Goal: Task Accomplishment & Management: Complete application form

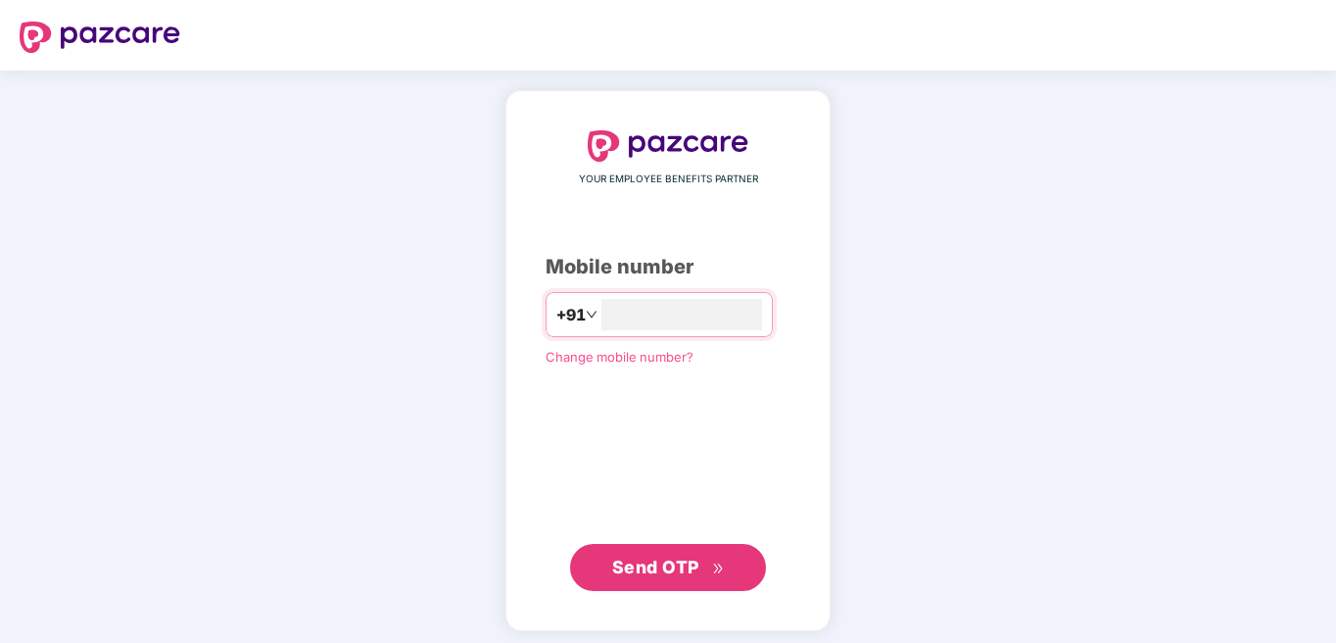
type input "**********"
click at [680, 556] on span "Send OTP" at bounding box center [655, 566] width 87 height 21
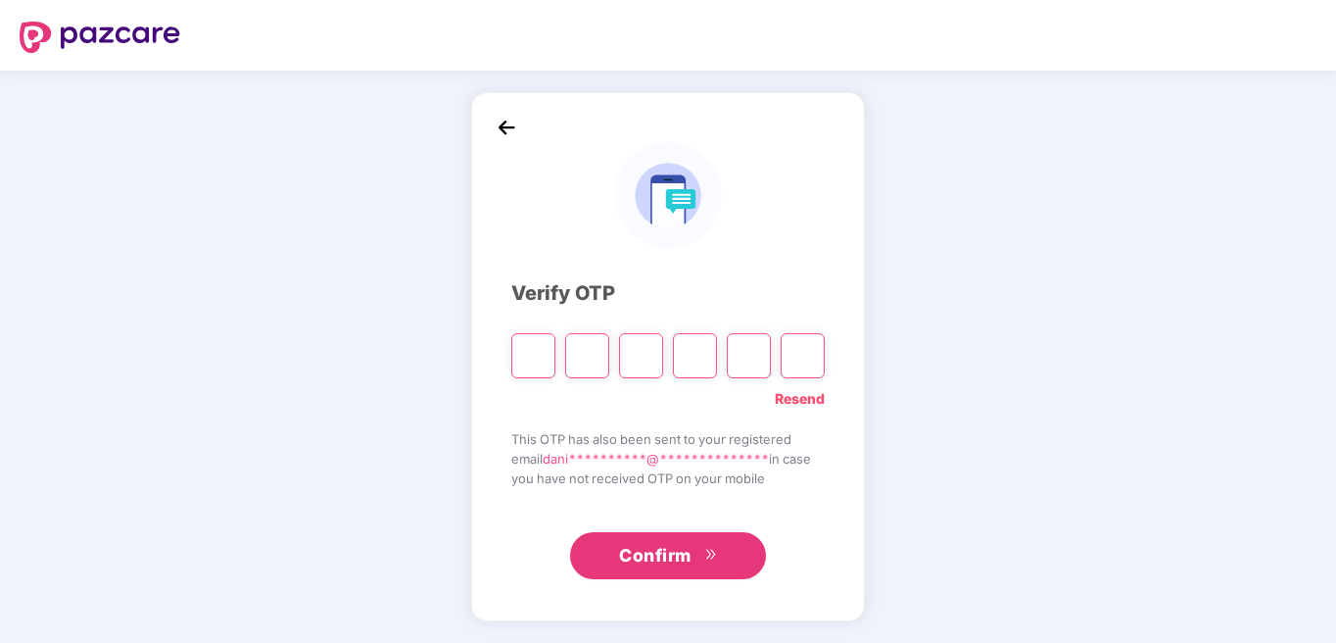
type input "*"
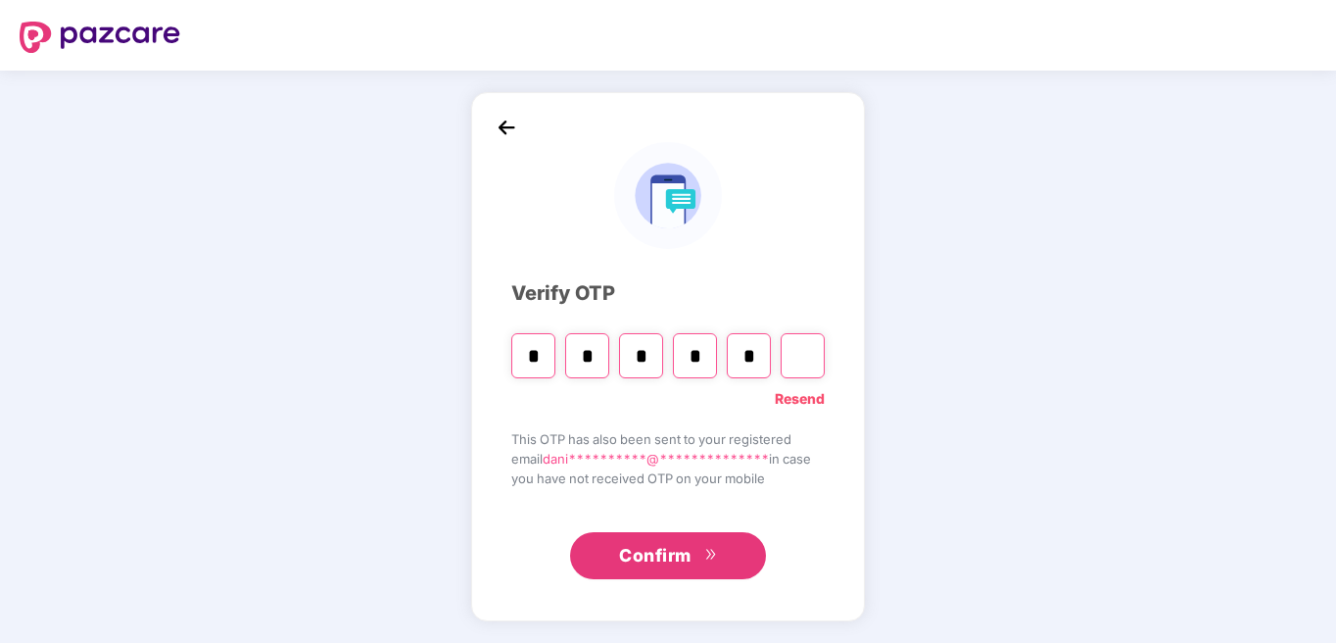
type input "*"
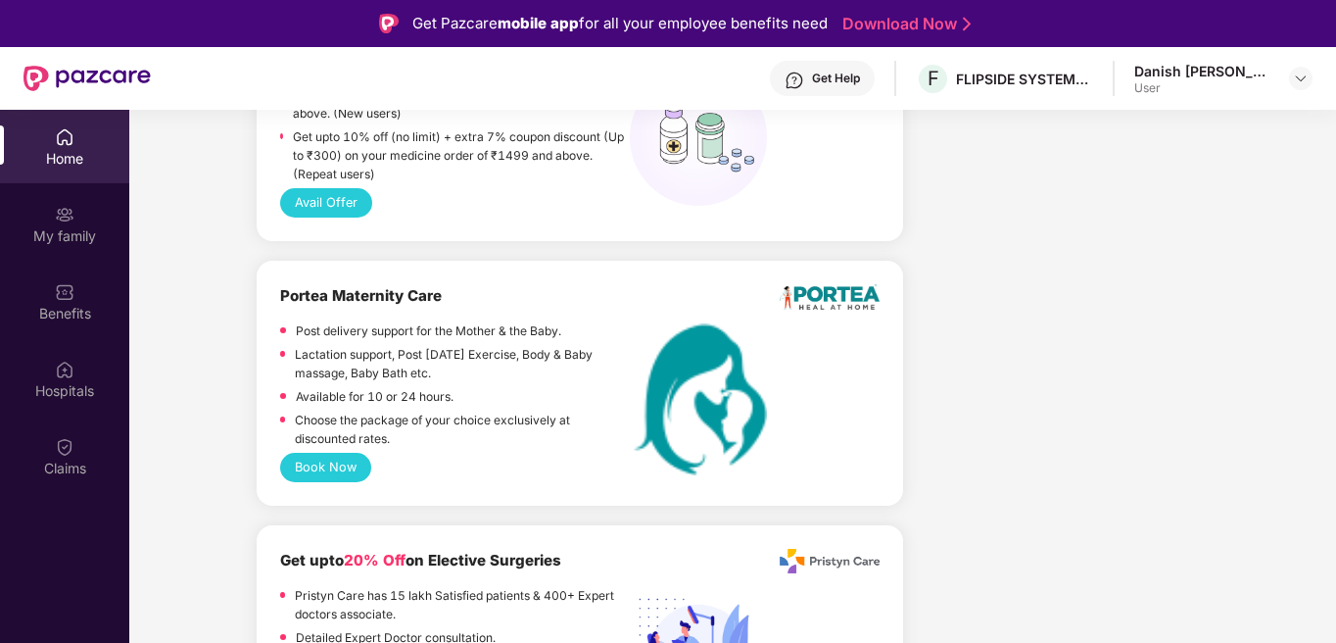
scroll to position [1469, 0]
click at [74, 151] on div "Home" at bounding box center [64, 159] width 129 height 20
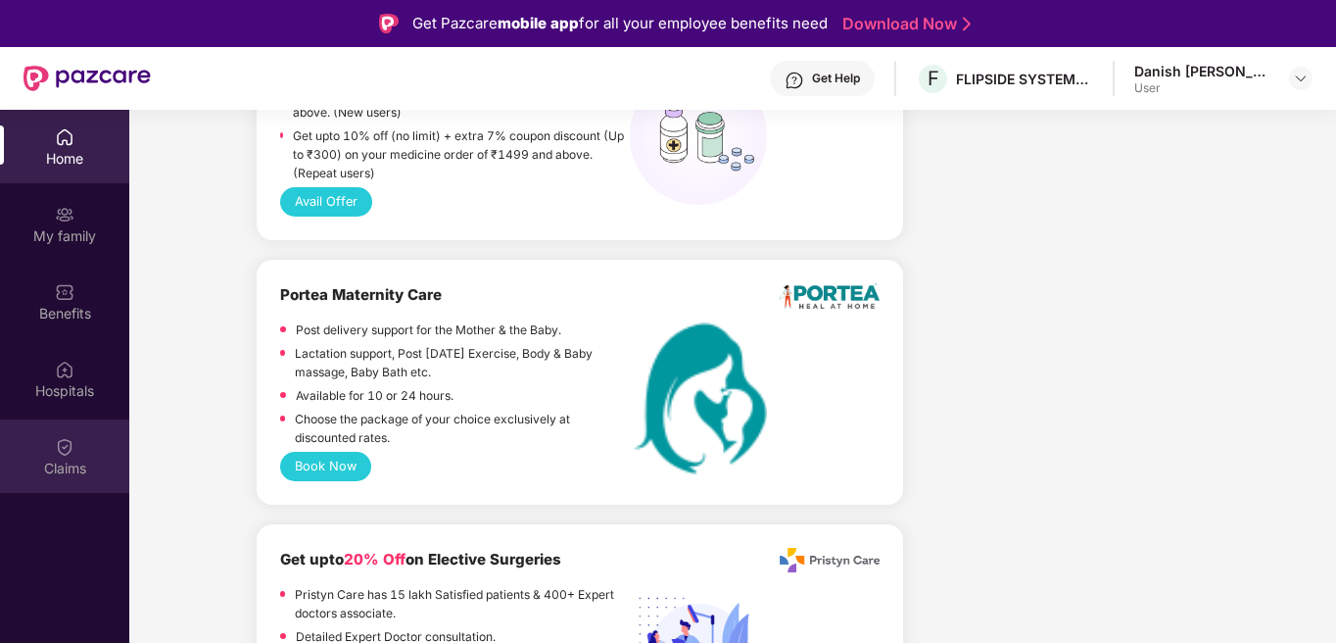
click at [62, 448] on img at bounding box center [65, 447] width 20 height 20
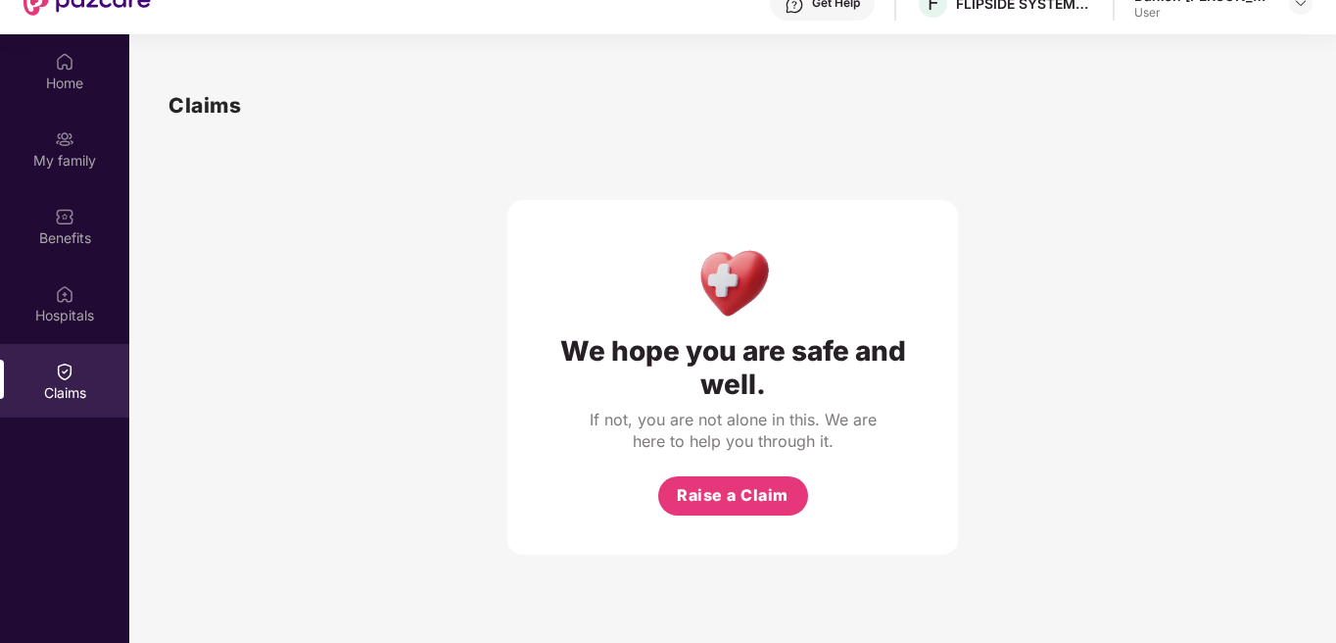
scroll to position [110, 0]
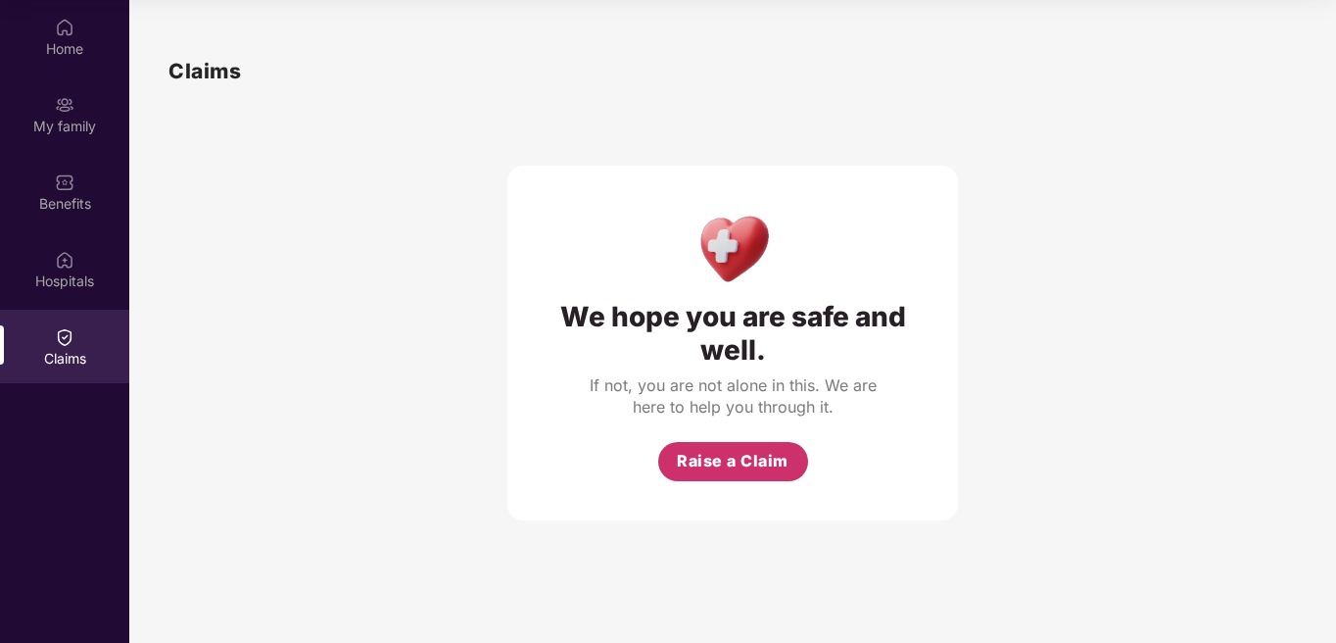
click at [721, 455] on span "Raise a Claim" at bounding box center [733, 461] width 112 height 24
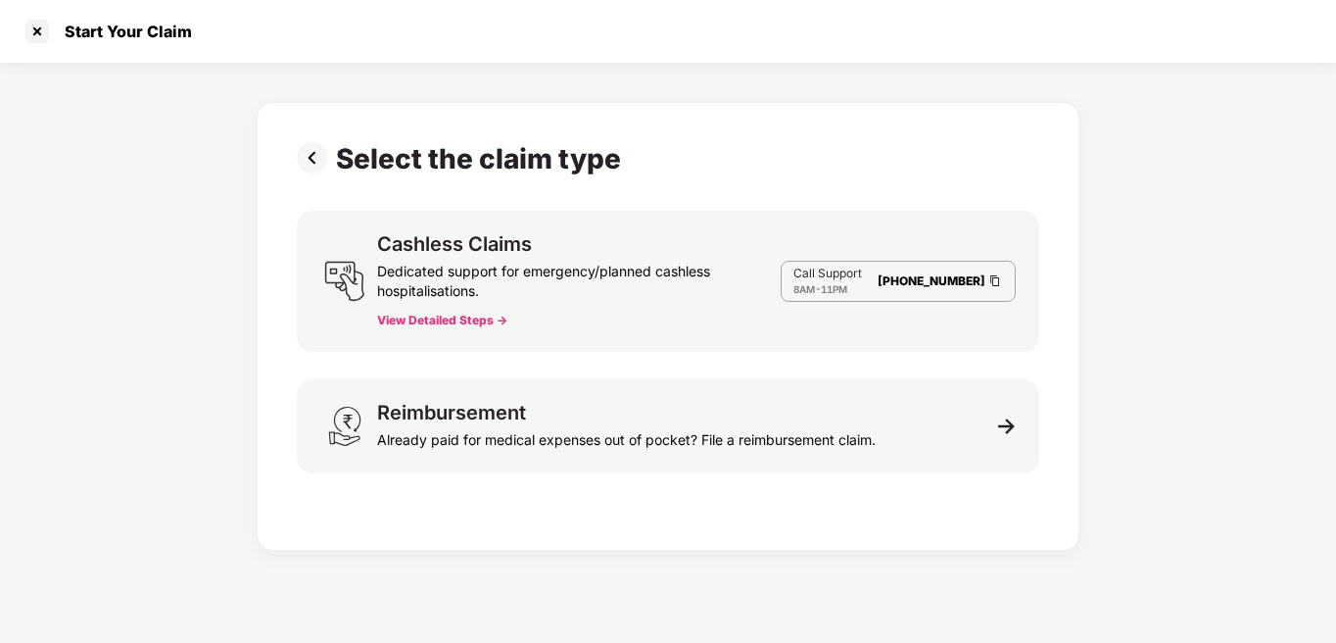
scroll to position [47, 0]
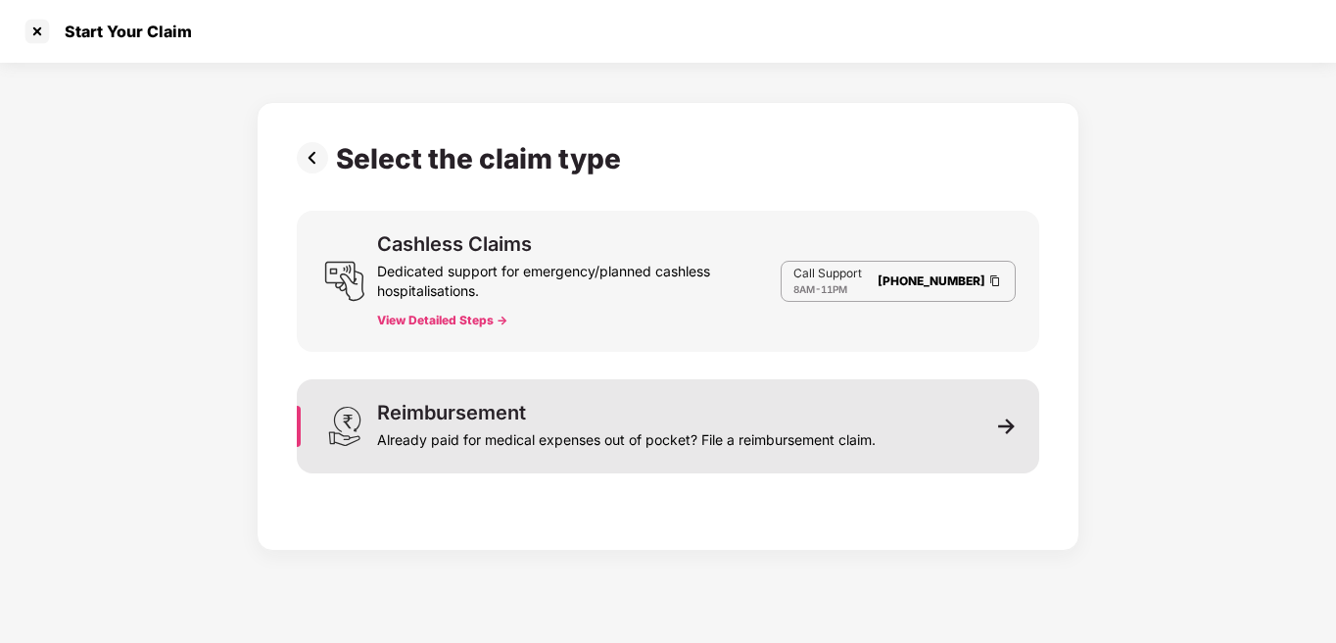
click at [591, 434] on div "Already paid for medical expenses out of pocket? File a reimbursement claim." at bounding box center [626, 435] width 499 height 27
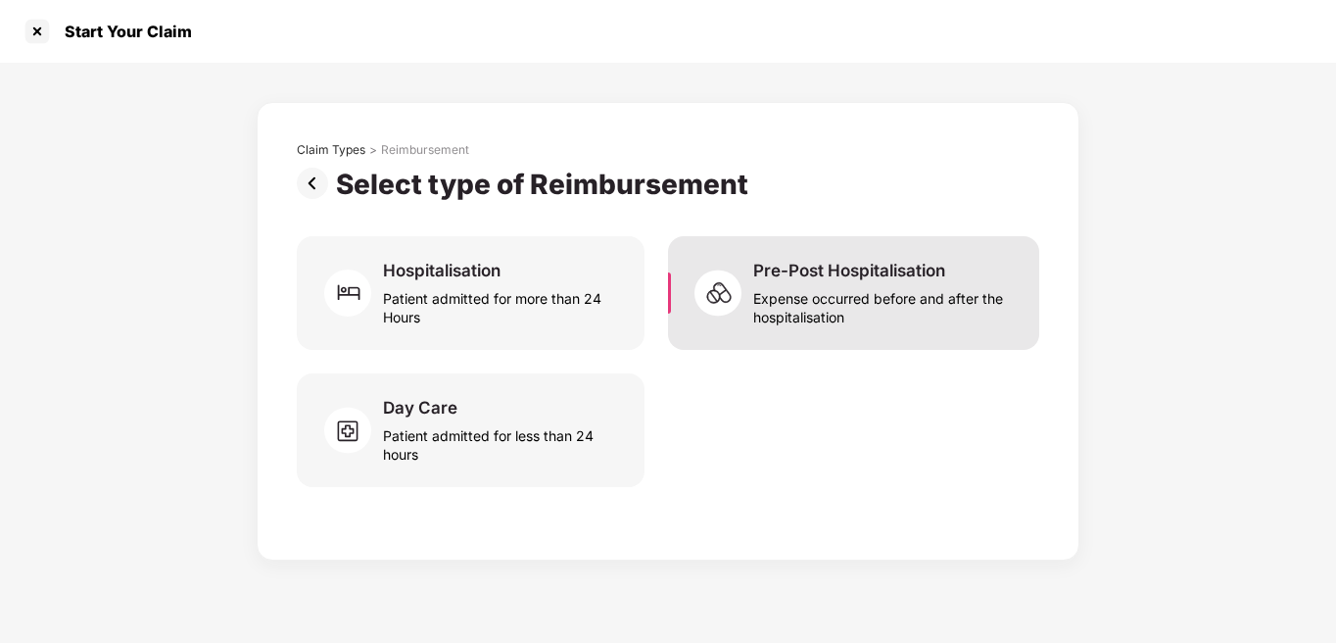
click at [841, 309] on div "Expense occurred before and after the hospitalisation" at bounding box center [884, 303] width 263 height 45
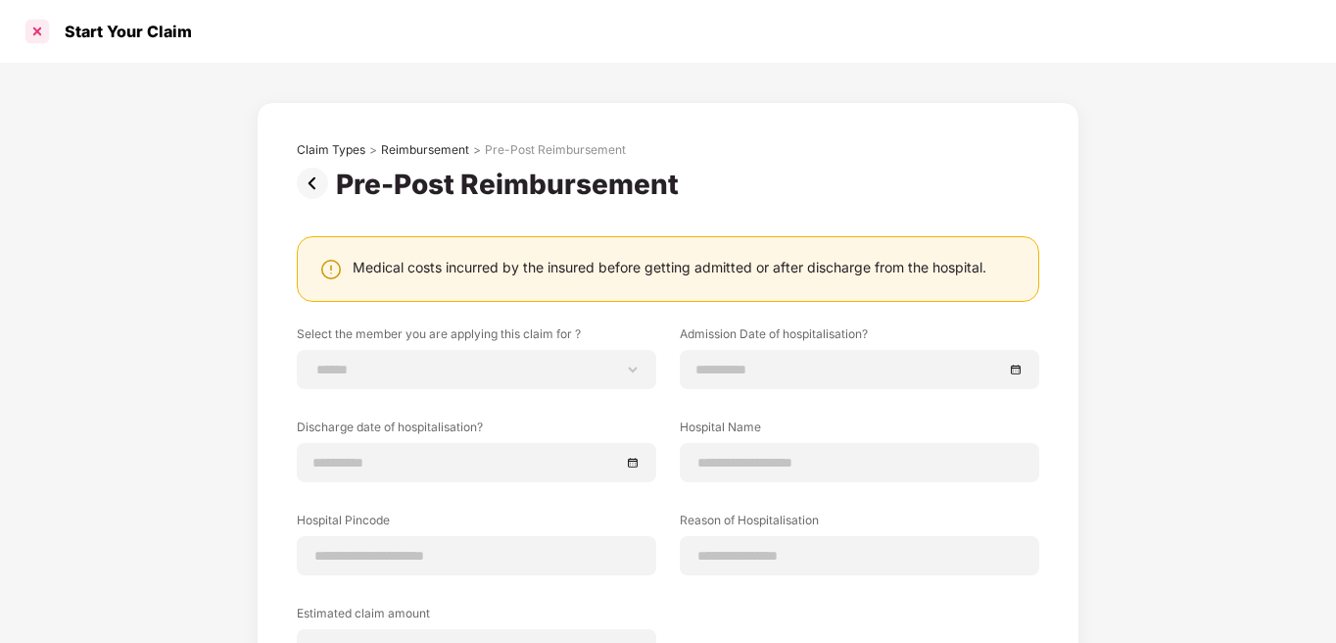
click at [35, 31] on div at bounding box center [37, 31] width 31 height 31
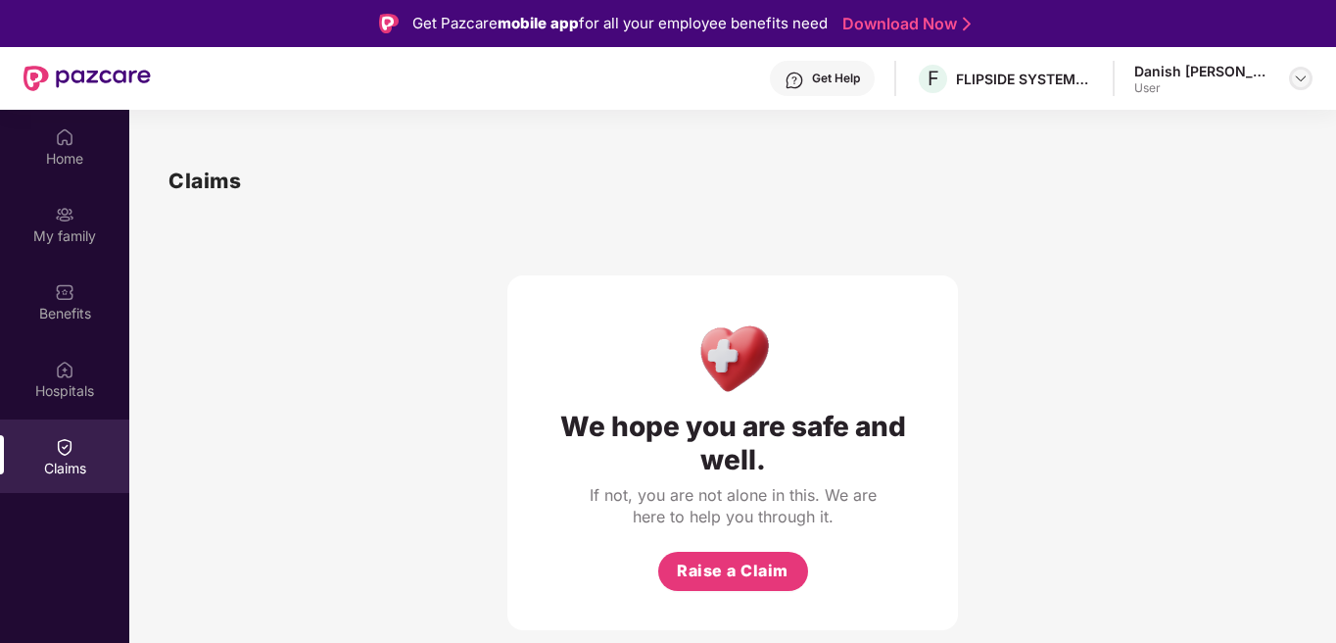
click at [1305, 78] on img at bounding box center [1301, 79] width 16 height 16
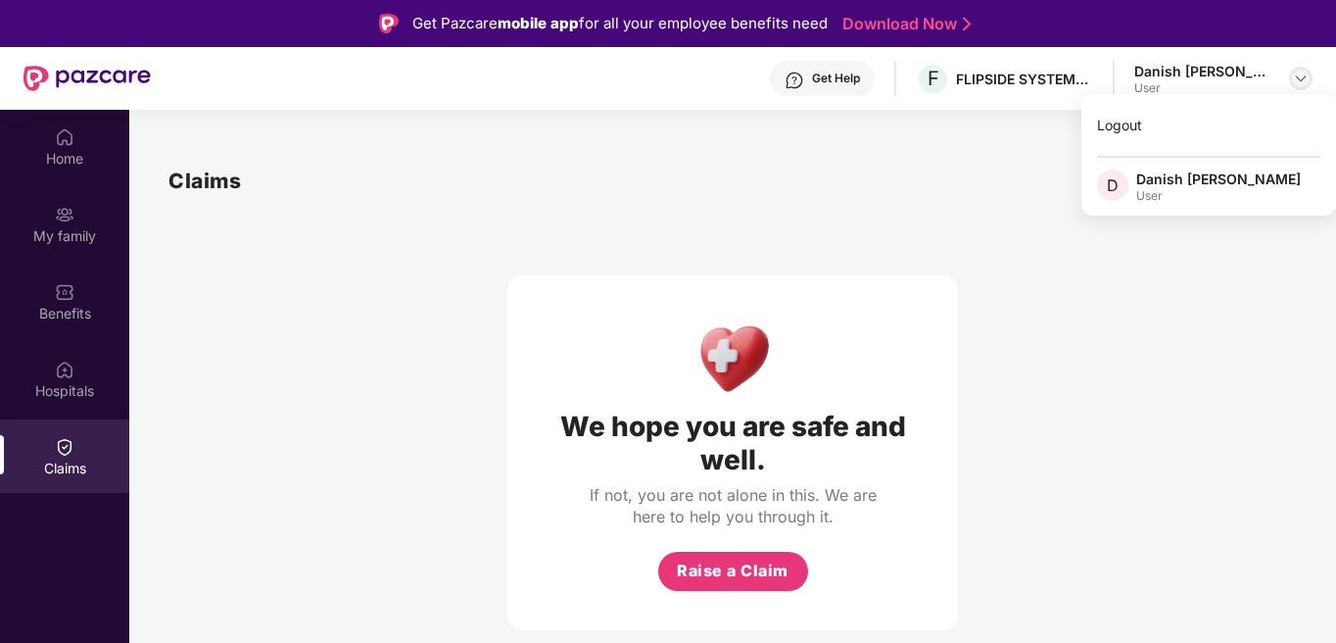
click at [1305, 78] on img at bounding box center [1301, 79] width 16 height 16
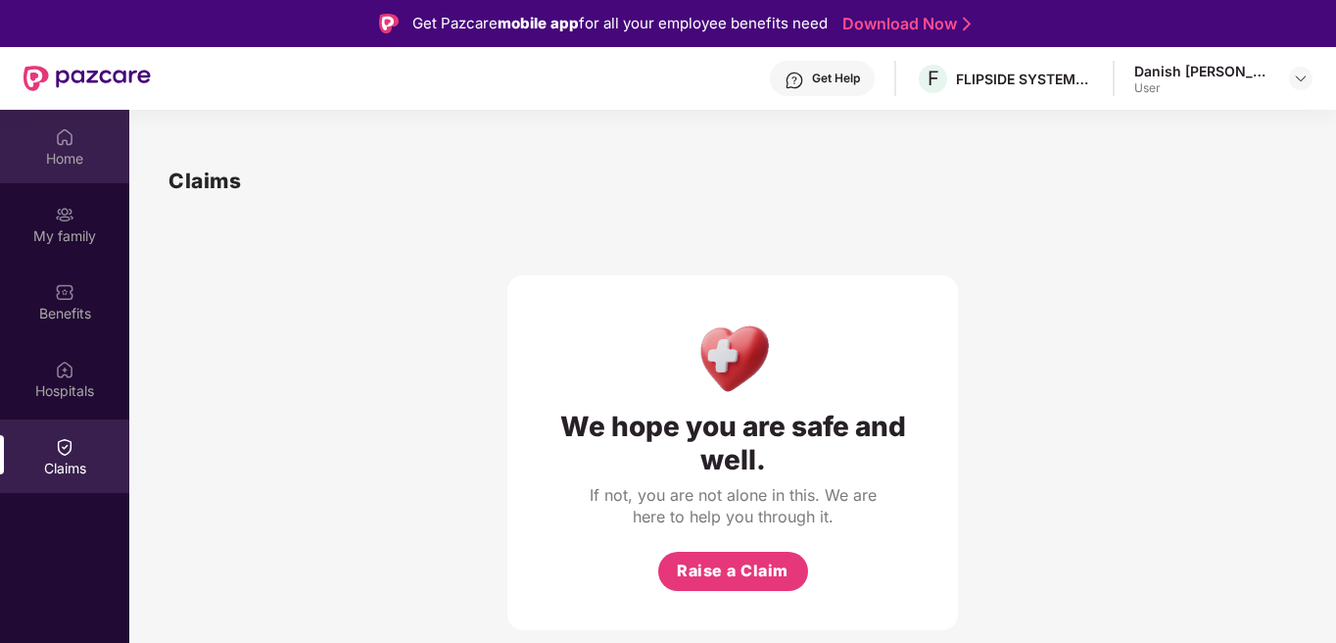
click at [73, 140] on img at bounding box center [65, 137] width 20 height 20
